Goal: Transaction & Acquisition: Book appointment/travel/reservation

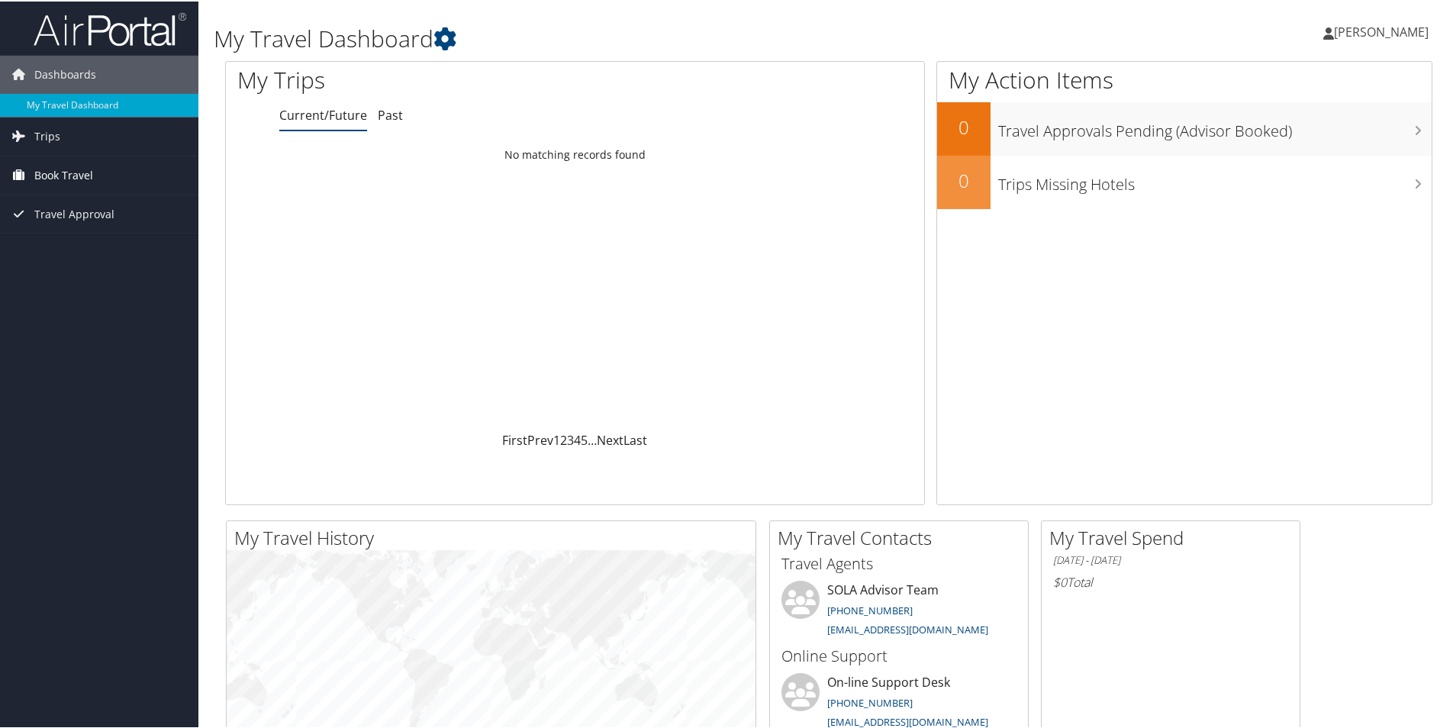
click at [108, 176] on link "Book Travel" at bounding box center [99, 174] width 198 height 38
click at [100, 227] on link "Book/Manage Online Trips" at bounding box center [99, 227] width 198 height 23
